Goal: Task Accomplishment & Management: Use online tool/utility

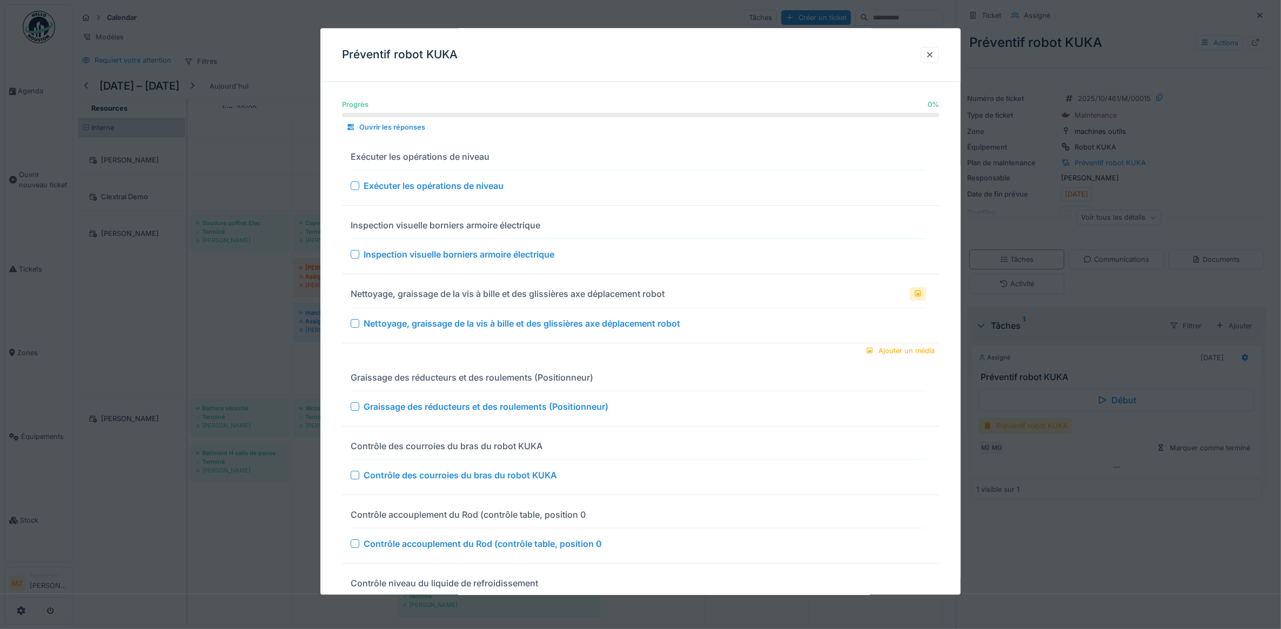
click at [247, 349] on div at bounding box center [640, 314] width 1281 height 629
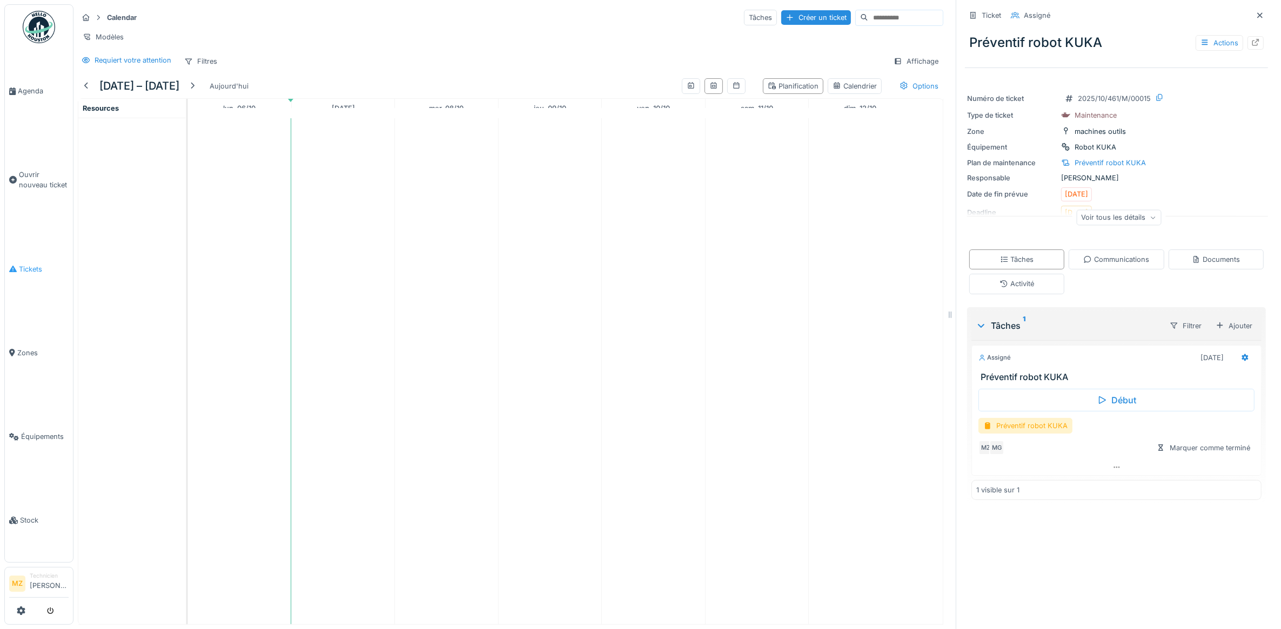
click at [42, 270] on link "Tickets" at bounding box center [39, 269] width 68 height 84
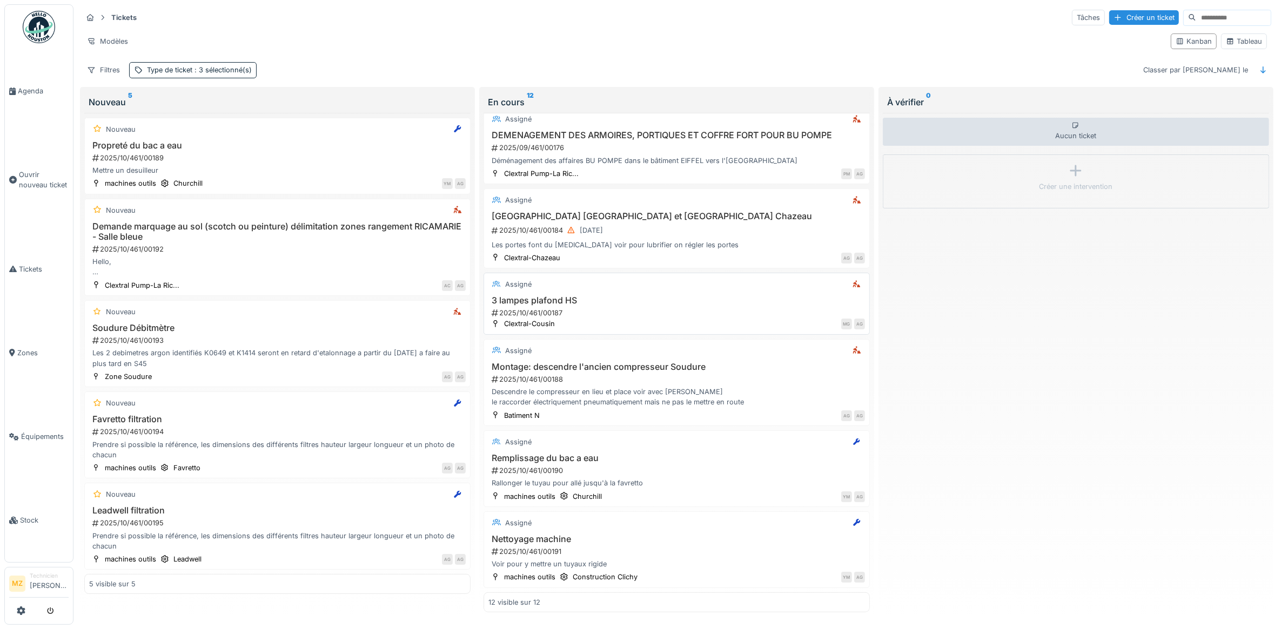
scroll to position [497, 0]
click at [651, 547] on div "2025/10/461/00191" at bounding box center [677, 552] width 374 height 10
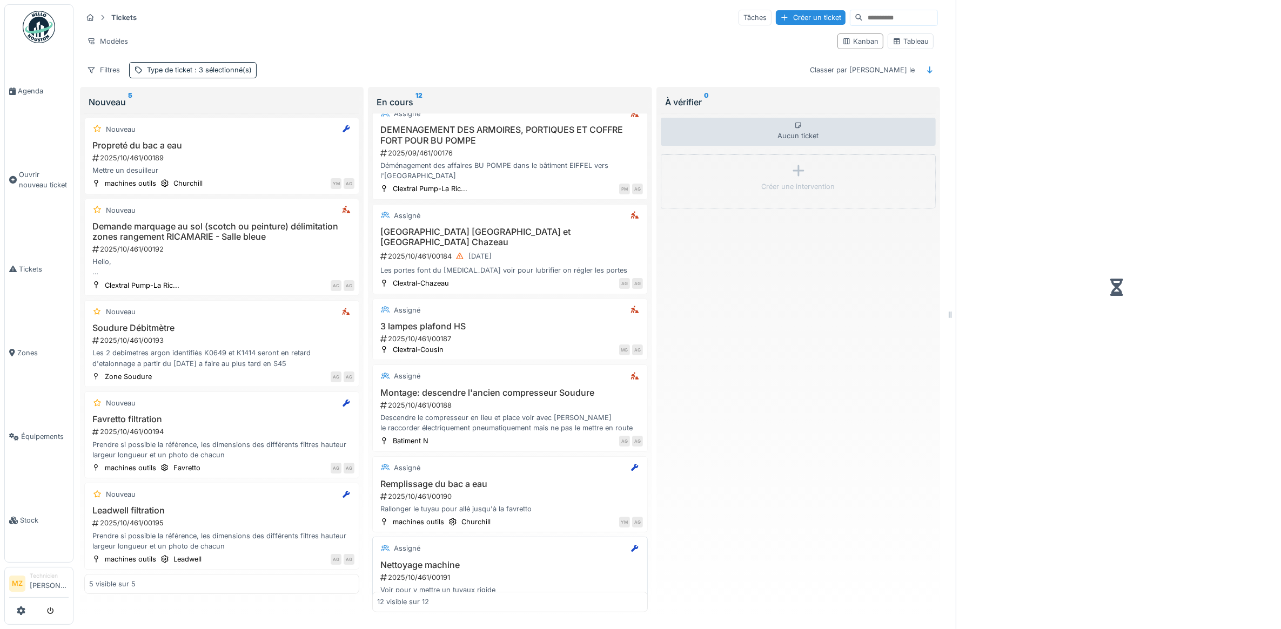
scroll to position [507, 0]
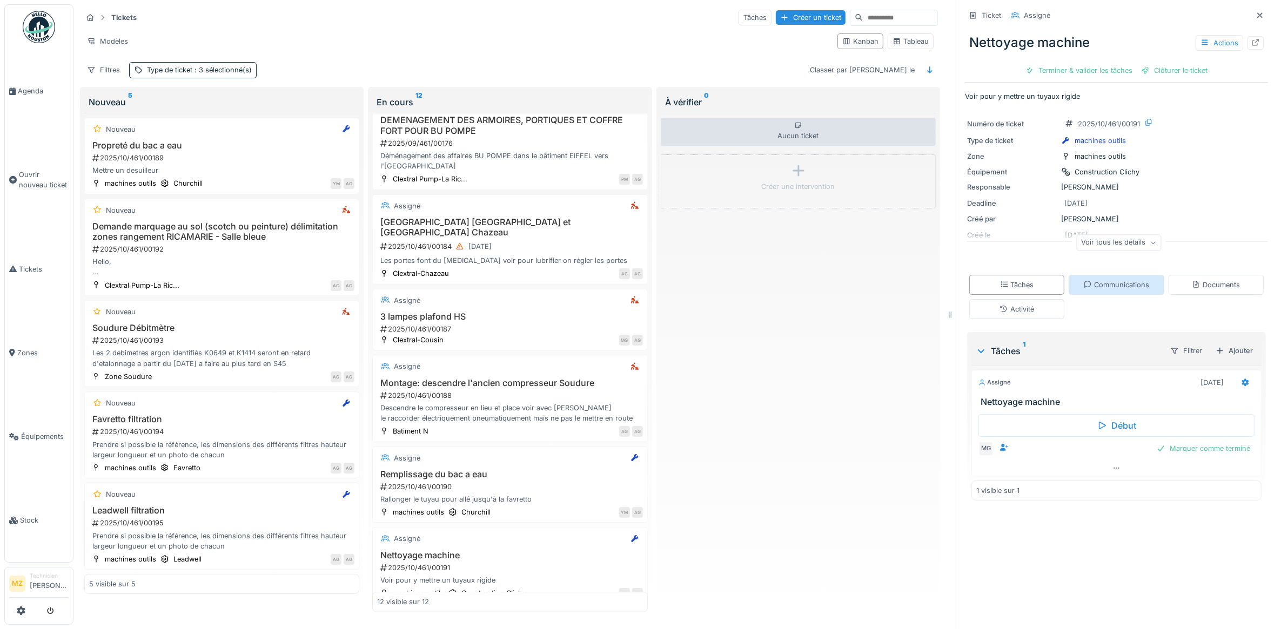
click at [1117, 282] on div "Communications" at bounding box center [1116, 285] width 66 height 10
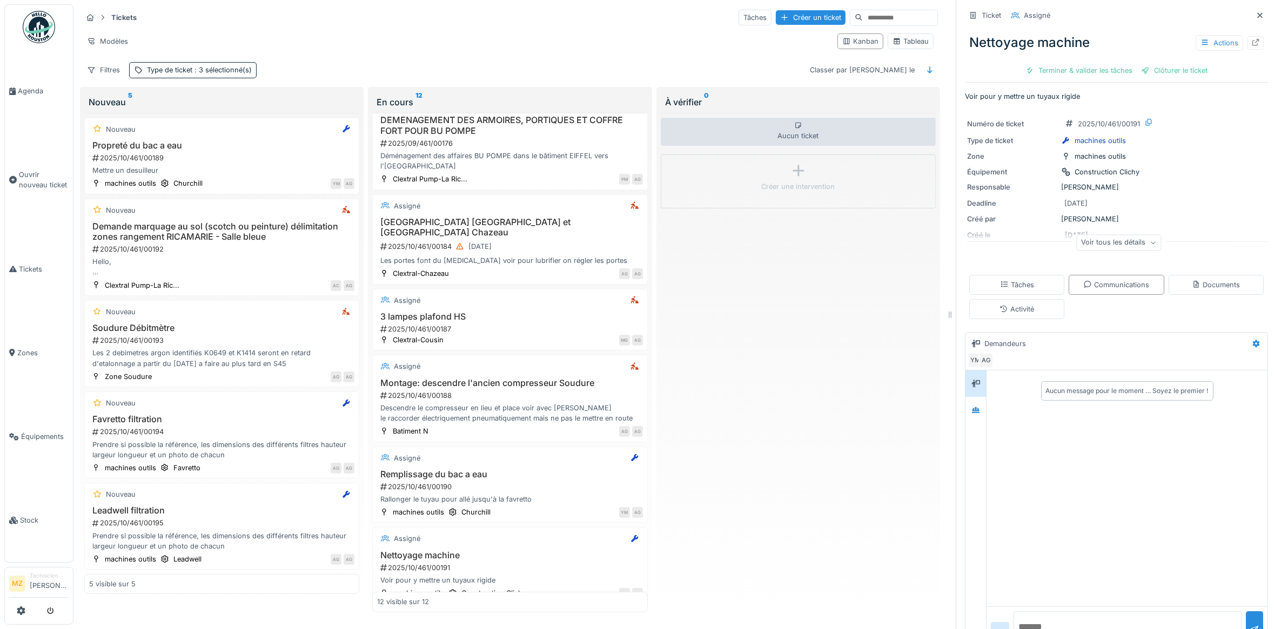
scroll to position [10, 0]
click at [1098, 236] on div "Voir tous les détails" at bounding box center [1118, 243] width 85 height 16
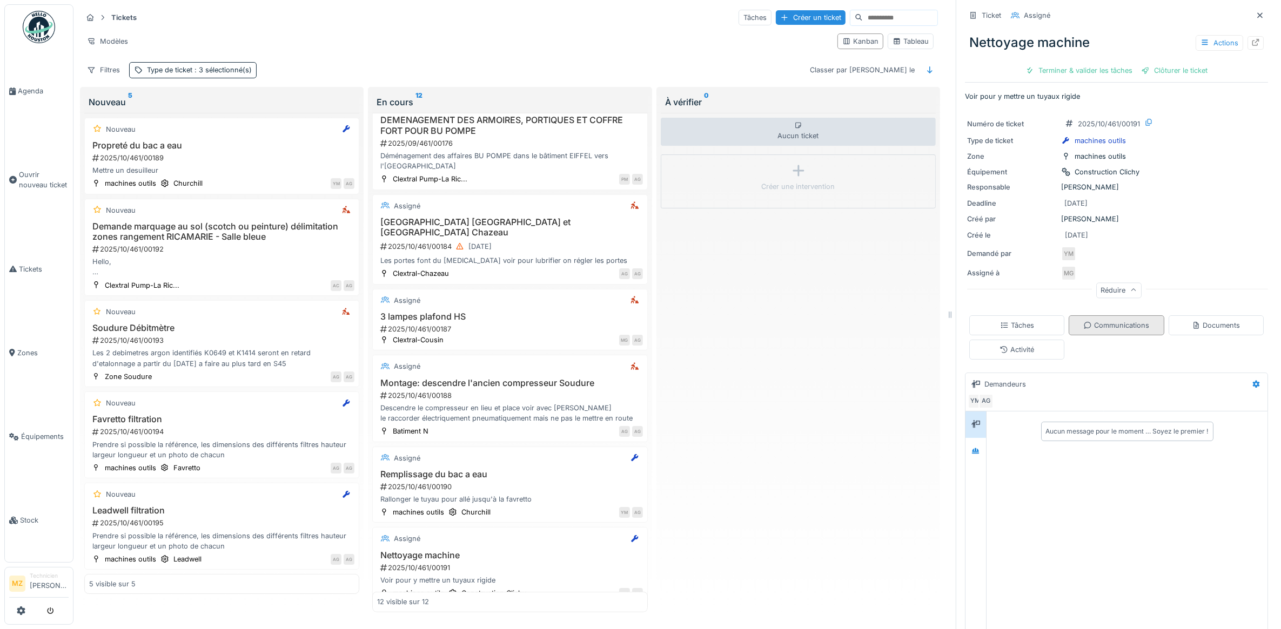
click at [1111, 320] on div "Communications" at bounding box center [1116, 325] width 66 height 10
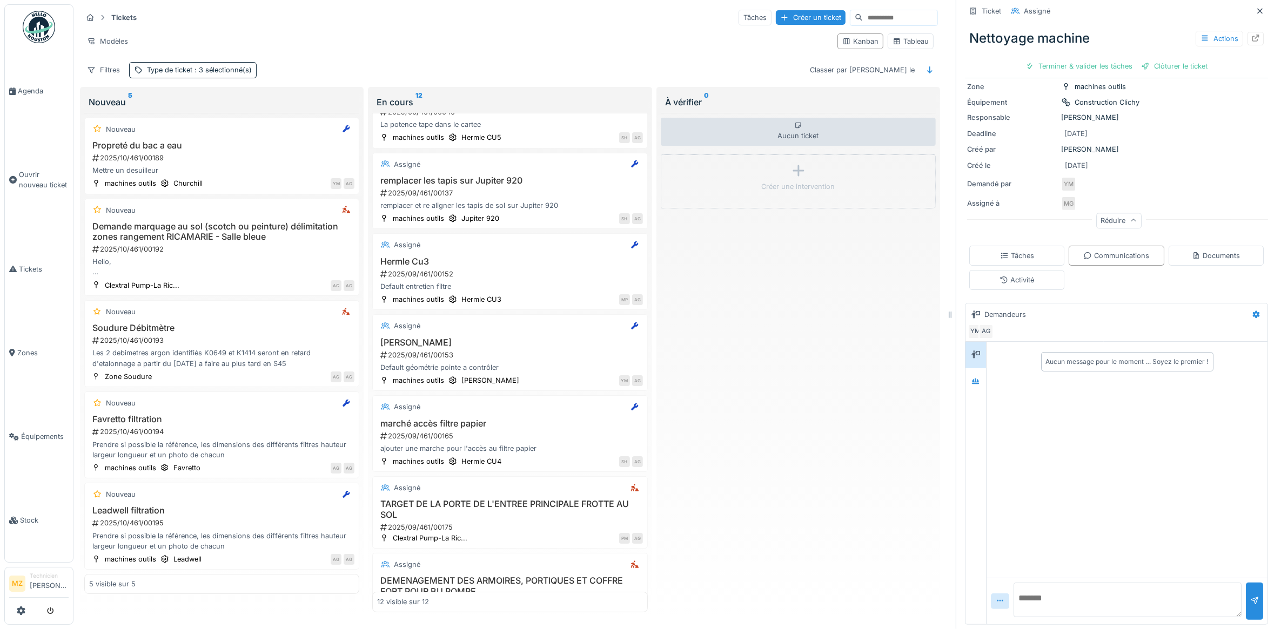
scroll to position [0, 0]
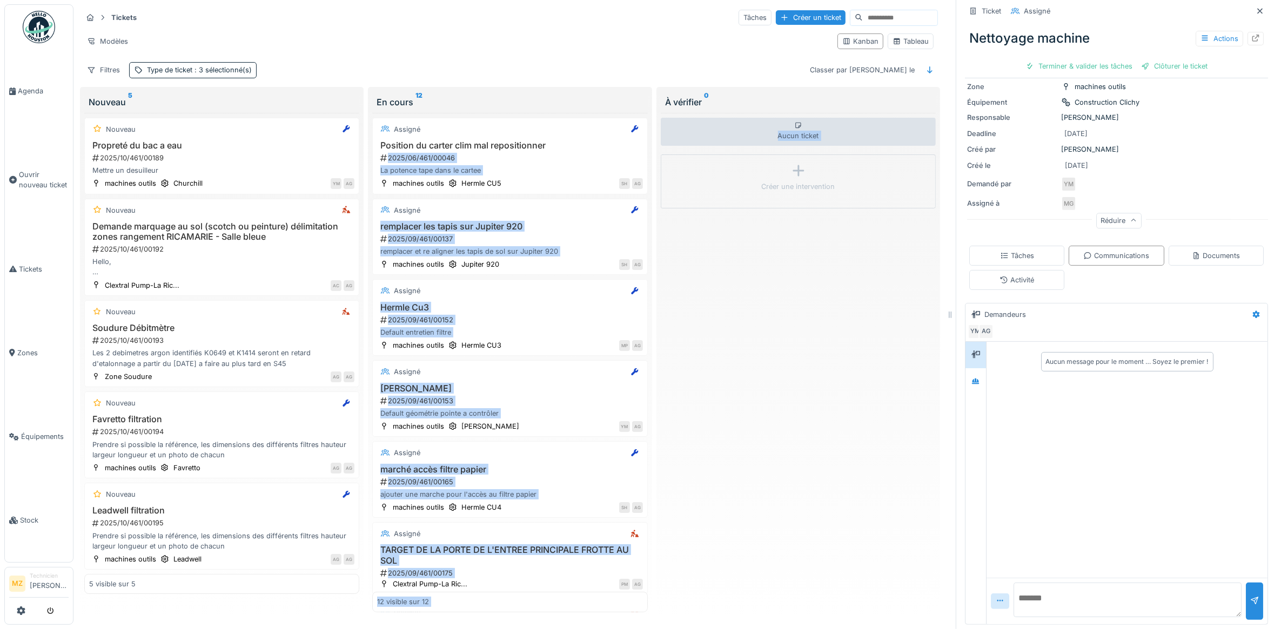
drag, startPoint x: 641, startPoint y: 160, endPoint x: 642, endPoint y: 171, distance: 10.3
click at [642, 171] on div "En cours 12 Assigné Position du carter clim mal repositionner 2025/06/461/00046…" at bounding box center [510, 352] width 284 height 530
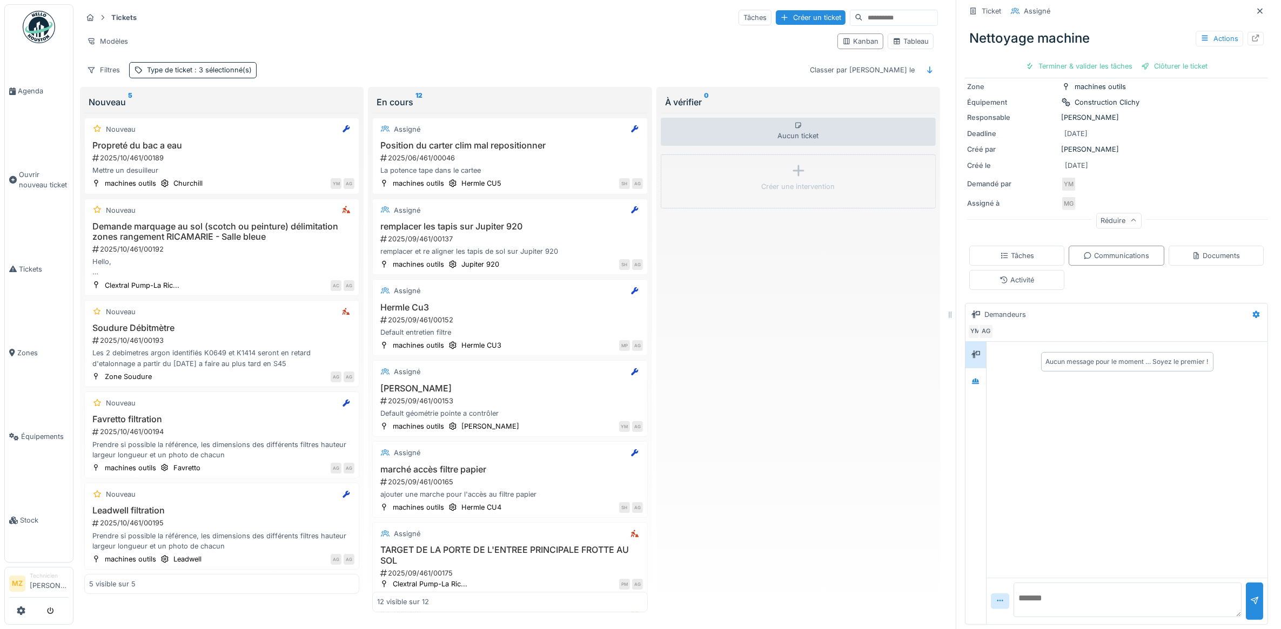
drag, startPoint x: 642, startPoint y: 171, endPoint x: 666, endPoint y: 224, distance: 58.7
click at [678, 254] on div "Aucun ticket Créer une intervention" at bounding box center [798, 363] width 275 height 500
